Goal: Information Seeking & Learning: Learn about a topic

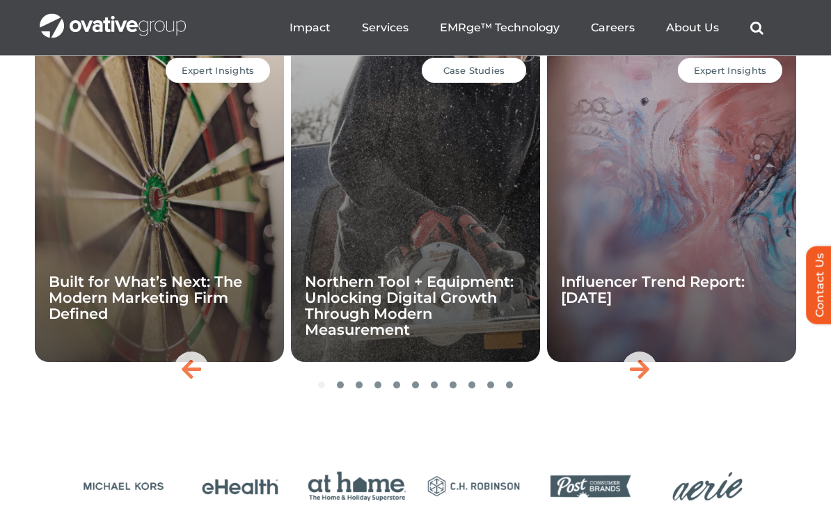
scroll to position [3104, 0]
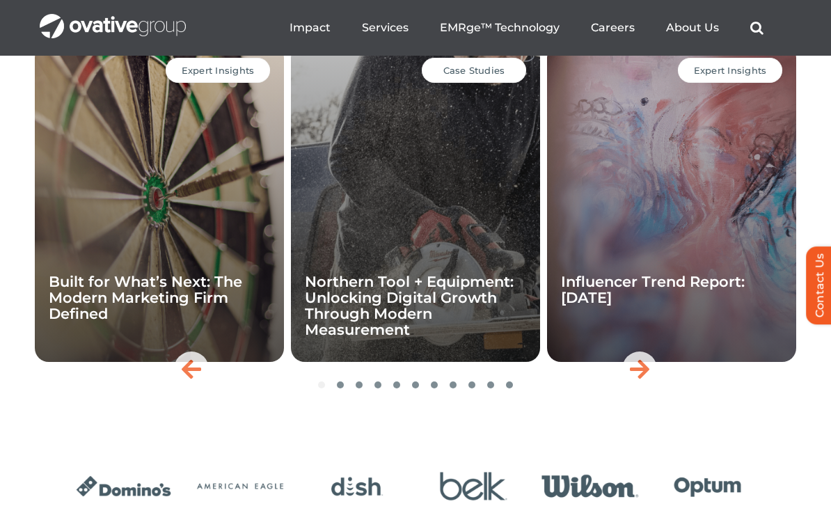
click at [480, 76] on span "Case Studies" at bounding box center [474, 70] width 62 height 11
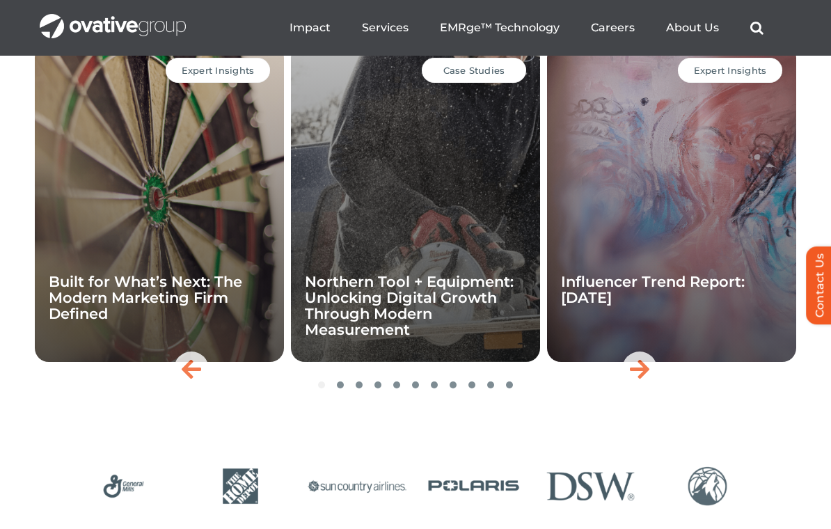
click at [436, 315] on link "Northern Tool + Equipment: Unlocking Digital Growth Through Modern Measurement" at bounding box center [409, 305] width 209 height 65
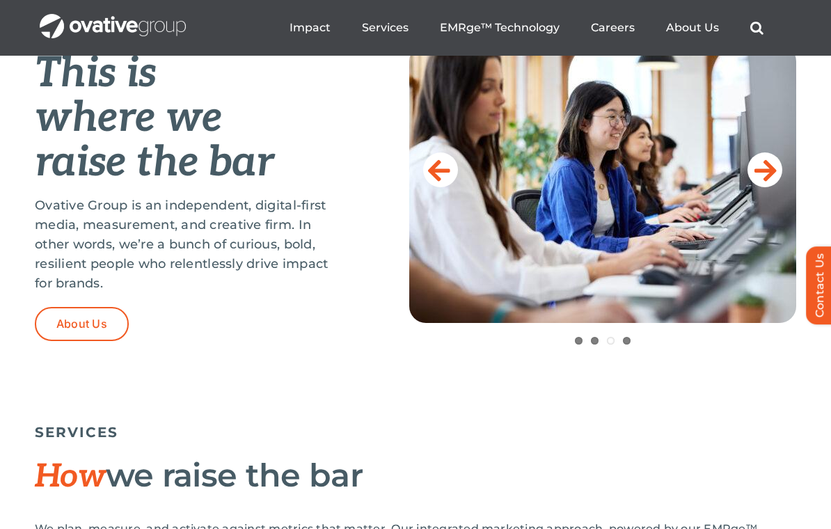
scroll to position [593, 0]
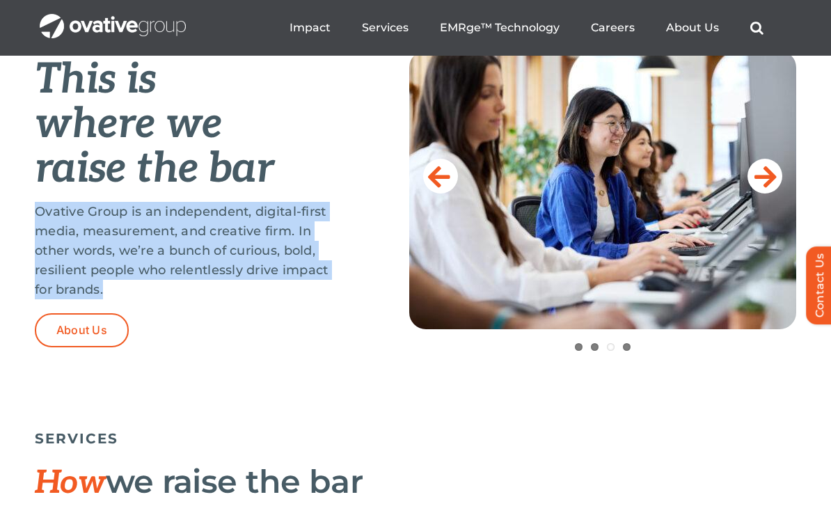
click at [513, 389] on div "This is where we raise the bar Ovative Group is an independent, digital-first m…" at bounding box center [415, 219] width 831 height 372
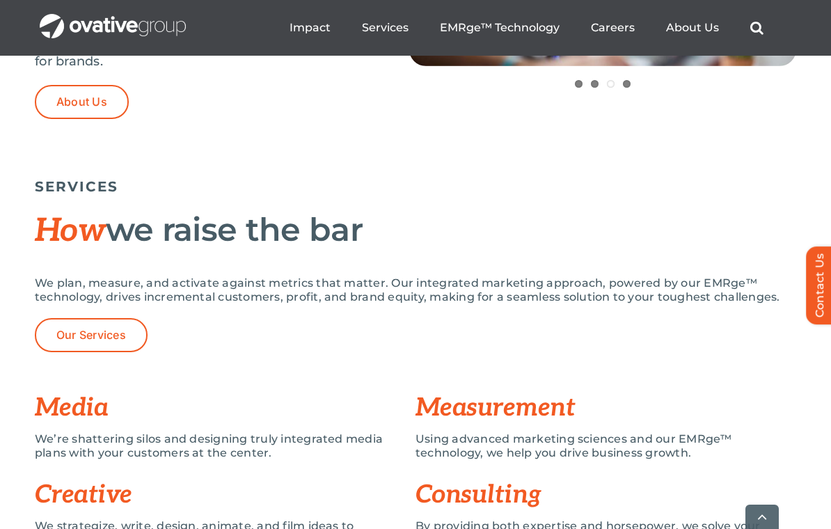
scroll to position [831, 0]
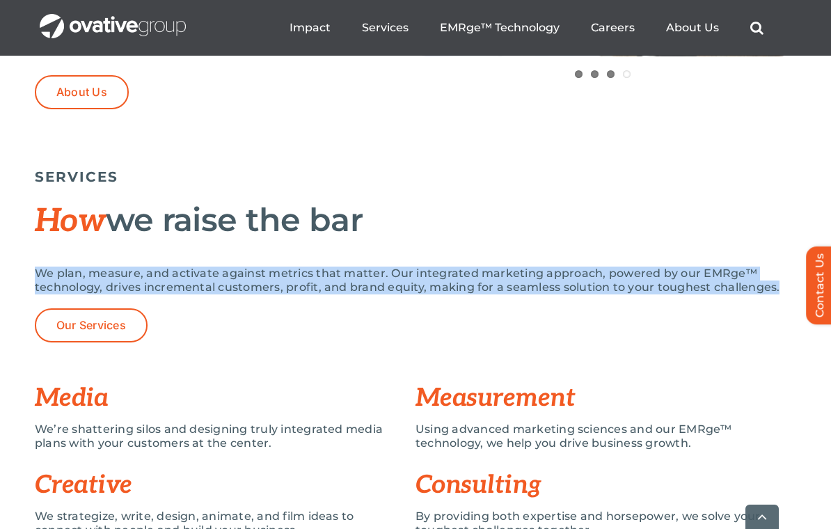
copy p "We plan, measure, and activate against metrics that matter. Our integrated mark…"
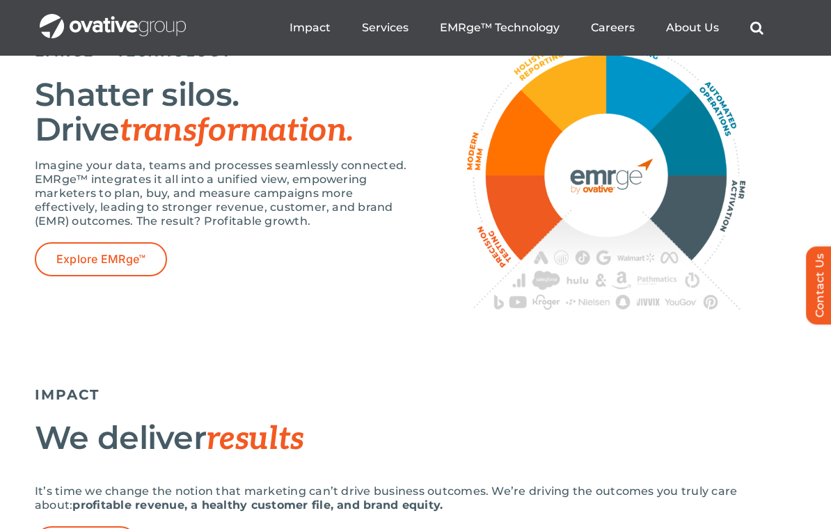
scroll to position [2505, 0]
click at [56, 277] on link "Explore EMRge™" at bounding box center [101, 260] width 132 height 34
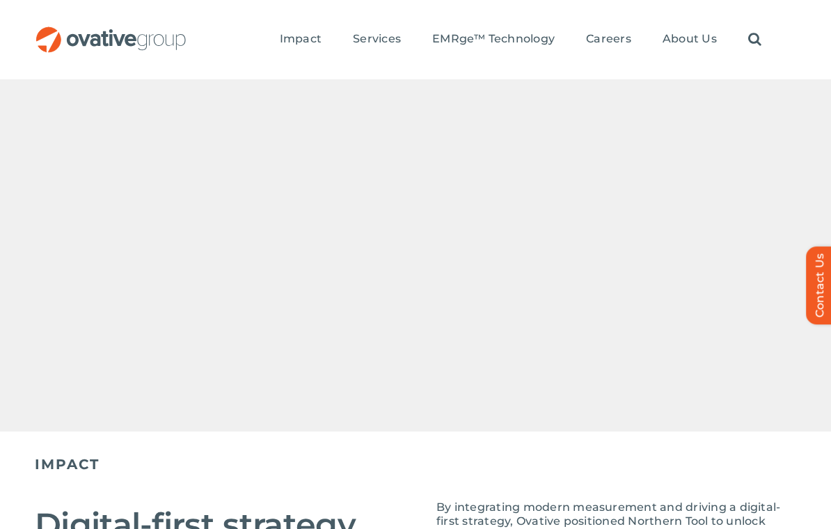
scroll to position [1047, 0]
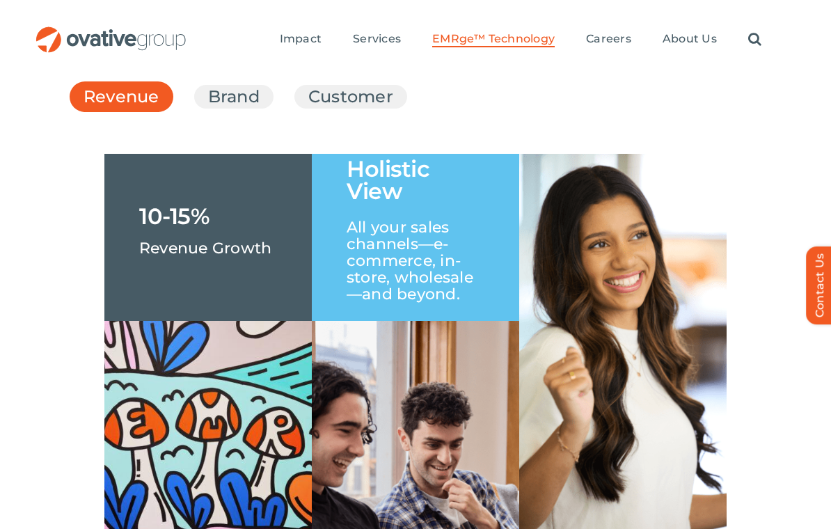
scroll to position [2095, 0]
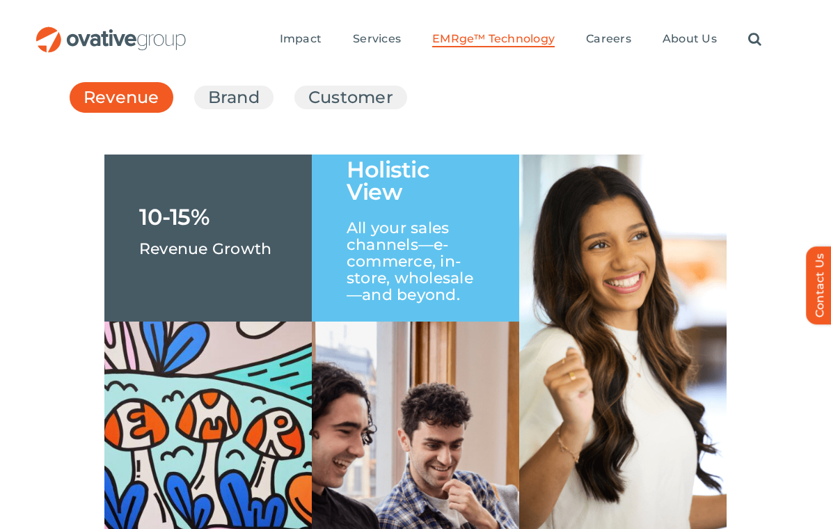
click at [243, 109] on link "Brand" at bounding box center [233, 98] width 51 height 24
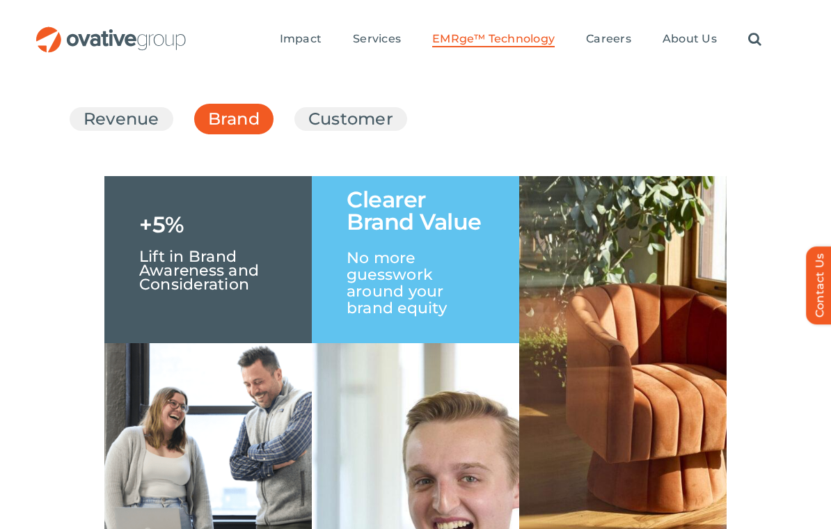
scroll to position [2073, 0]
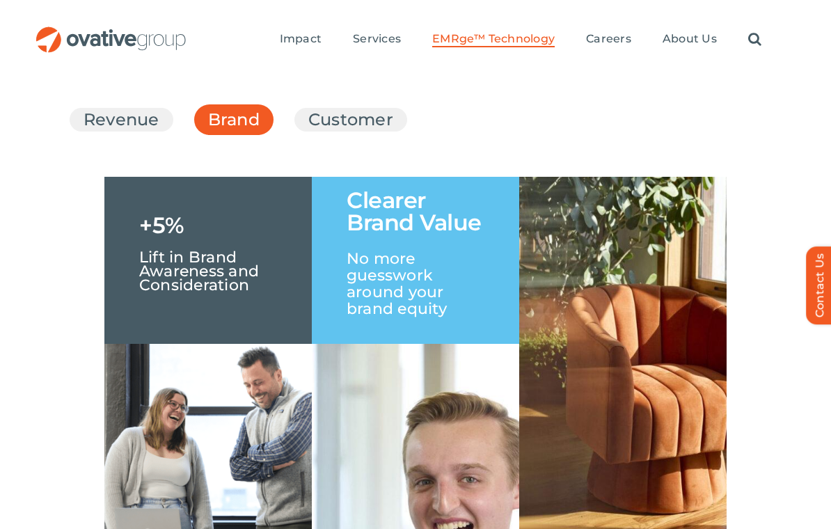
click at [376, 131] on link "Customer" at bounding box center [350, 120] width 85 height 24
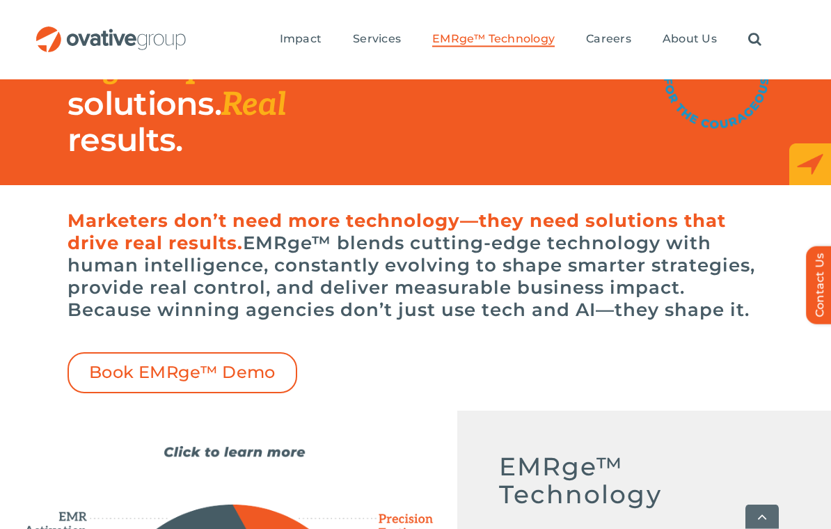
scroll to position [255, 0]
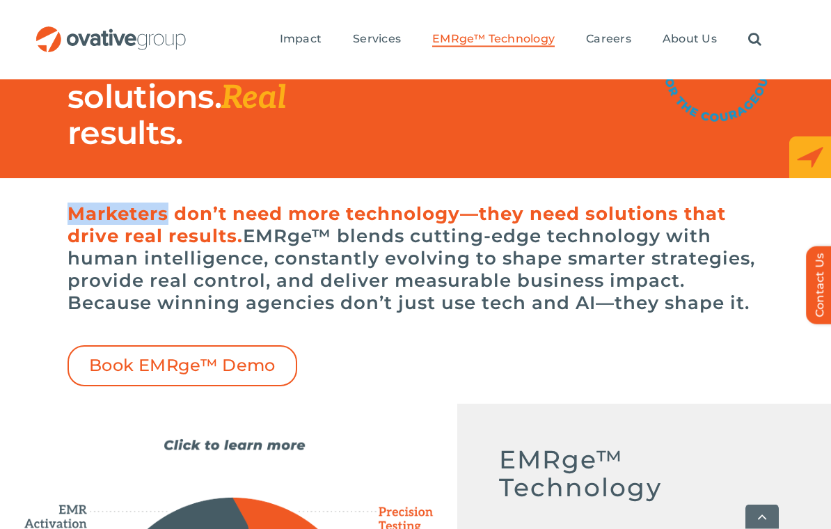
click at [195, 256] on h6 "Marketers don’t need more technology—they need solutions that drive real result…" at bounding box center [415, 258] width 696 height 111
copy h6 "Marketers don’t need more technology—they need solutions that drive real result…"
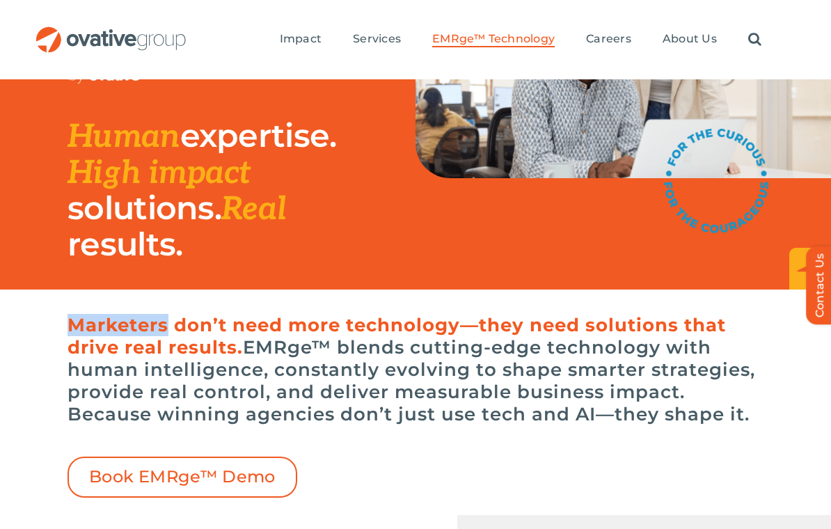
scroll to position [0, 0]
